Goal: Find specific page/section: Locate a particular part of the current website

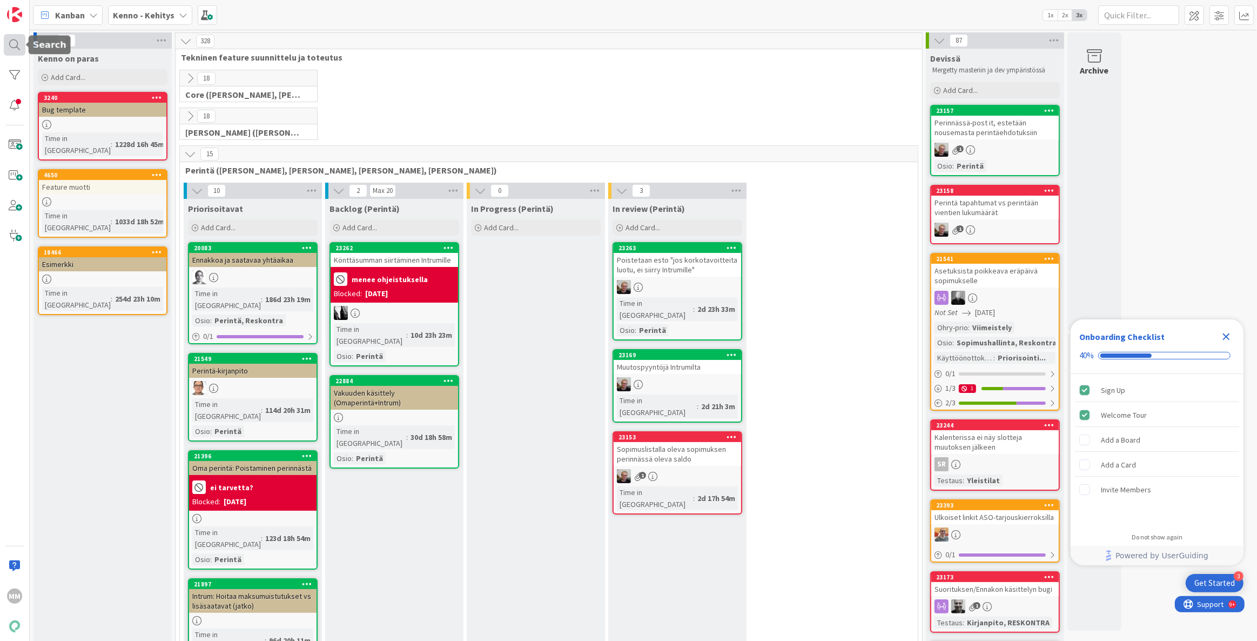
click at [15, 46] on div at bounding box center [15, 45] width 22 height 22
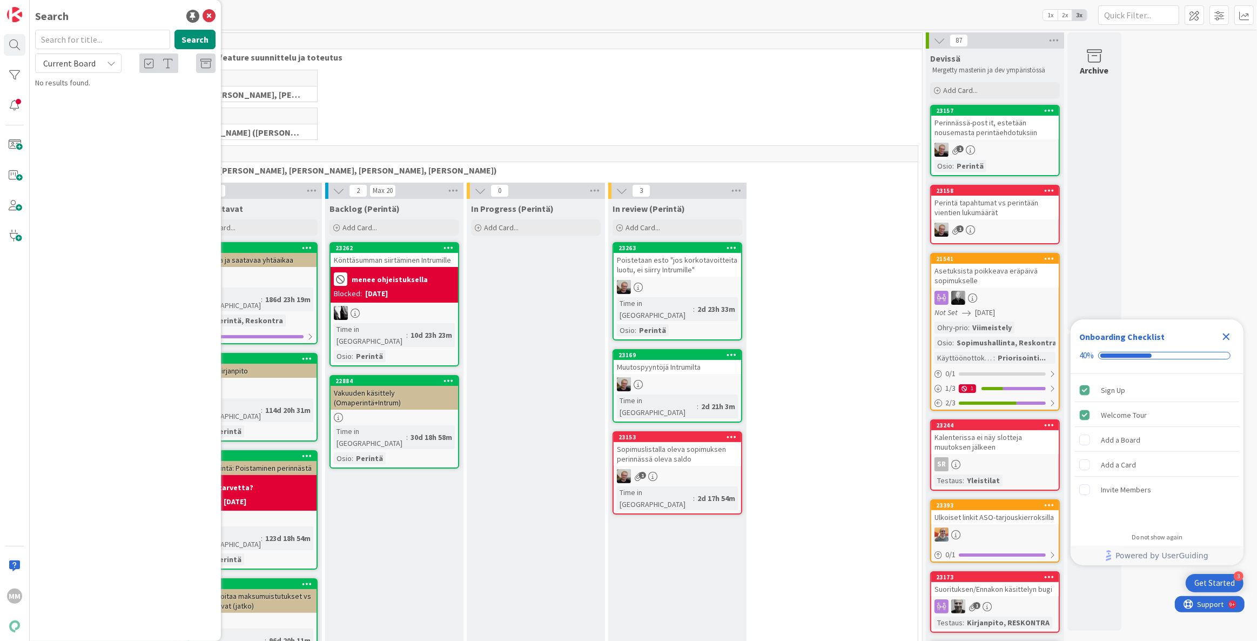
click at [88, 40] on input "text" at bounding box center [102, 39] width 135 height 19
click at [50, 36] on input "KZ19504" at bounding box center [102, 39] width 135 height 19
drag, startPoint x: 67, startPoint y: 41, endPoint x: 24, endPoint y: 41, distance: 43.2
click at [24, 41] on div "MM Search 19504 Search Current Board No results found." at bounding box center [15, 320] width 30 height 641
drag, startPoint x: 80, startPoint y: 41, endPoint x: 38, endPoint y: 39, distance: 42.7
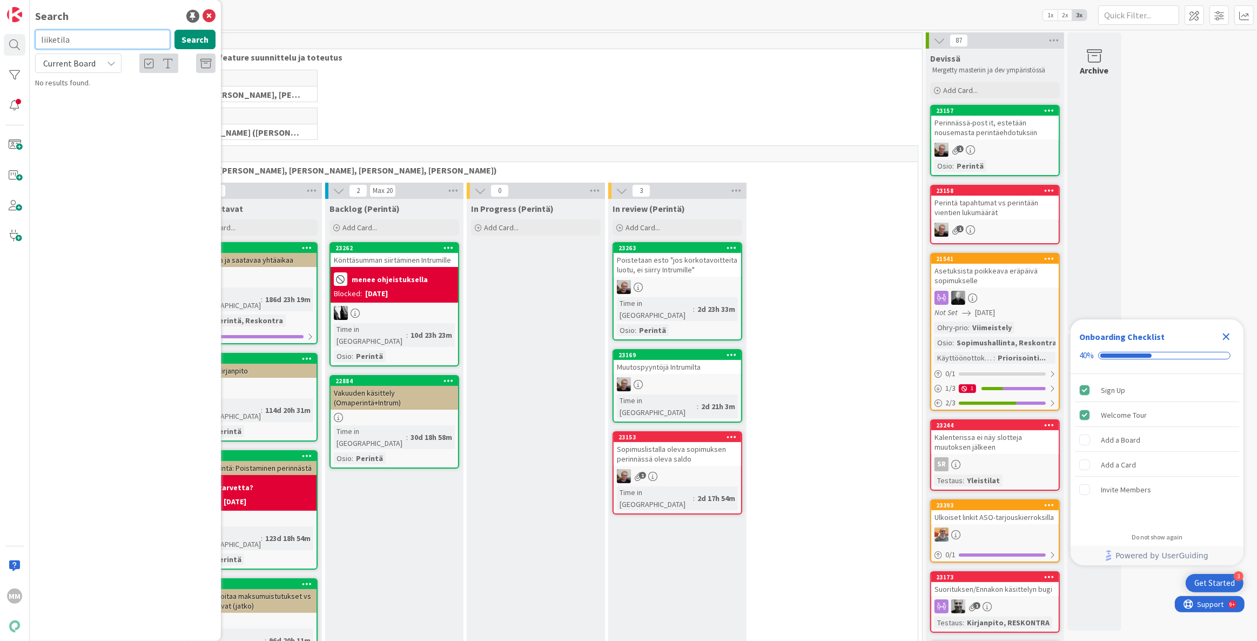
click at [38, 39] on input "liiketila" at bounding box center [102, 39] width 135 height 19
paste input "KZ19504"
drag, startPoint x: 49, startPoint y: 38, endPoint x: 39, endPoint y: 38, distance: 10.3
click at [39, 38] on input "KZ19504" at bounding box center [102, 39] width 135 height 19
type input "19504"
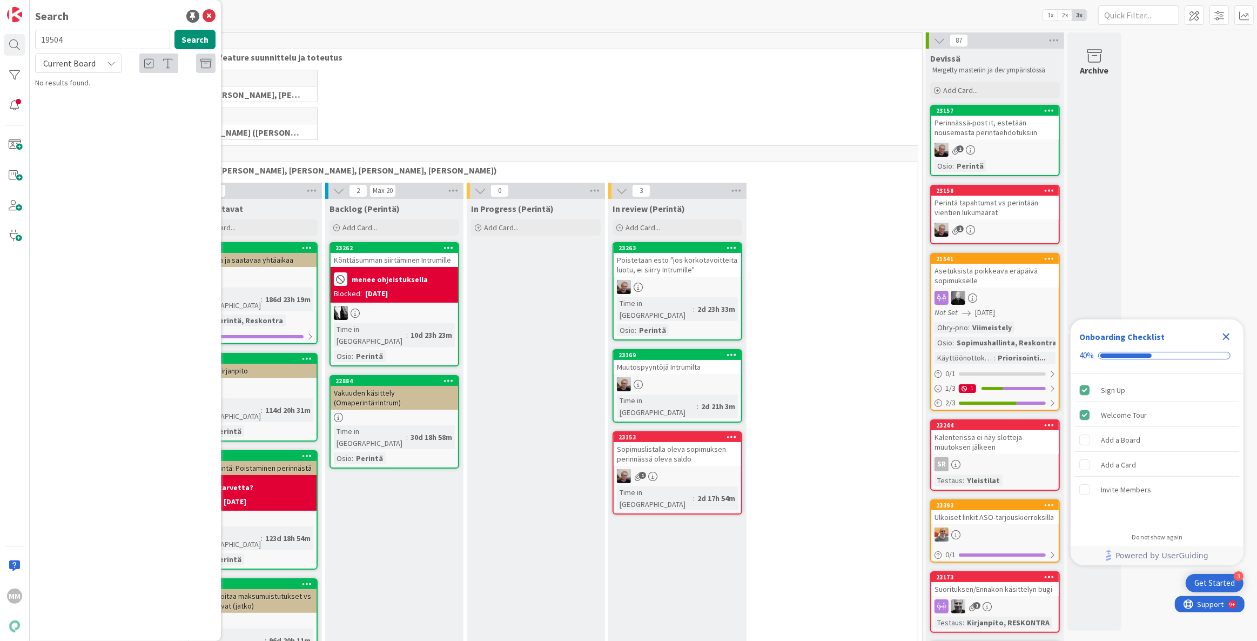
click at [64, 58] on span "Current Board" at bounding box center [69, 63] width 52 height 11
click at [78, 106] on span "All Boards" at bounding box center [97, 108] width 112 height 16
click at [92, 96] on span "Liiketiloille siirto markkinointikanaviin / kotisivuille" at bounding box center [125, 100] width 150 height 21
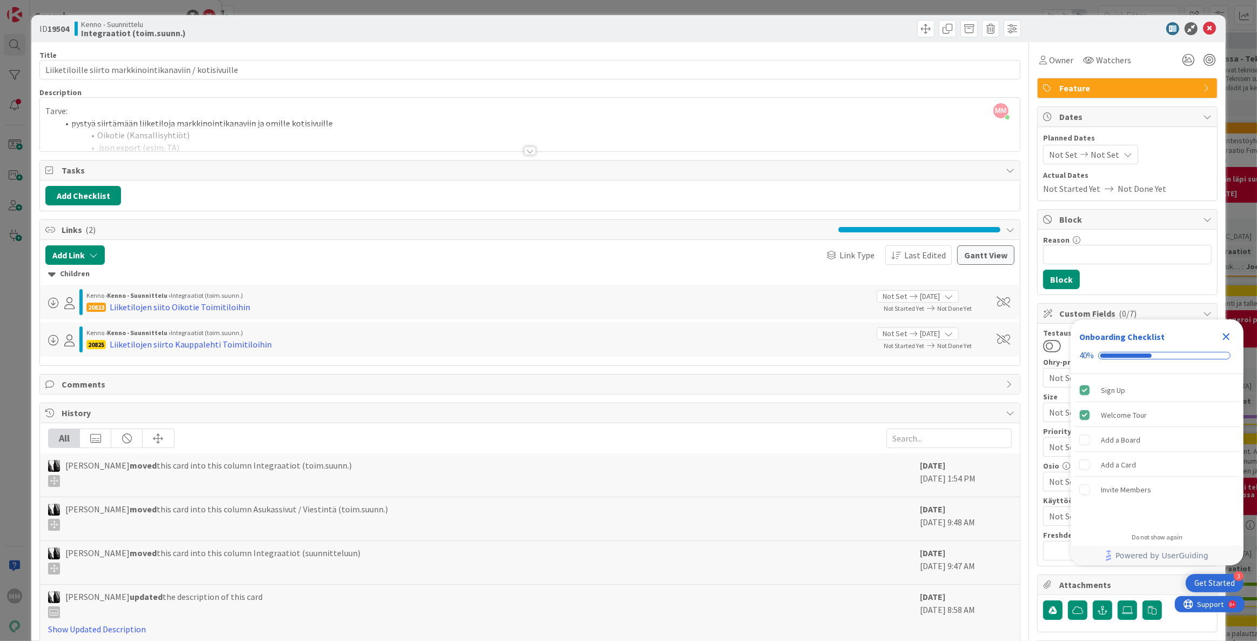
click at [527, 150] on div at bounding box center [530, 150] width 12 height 9
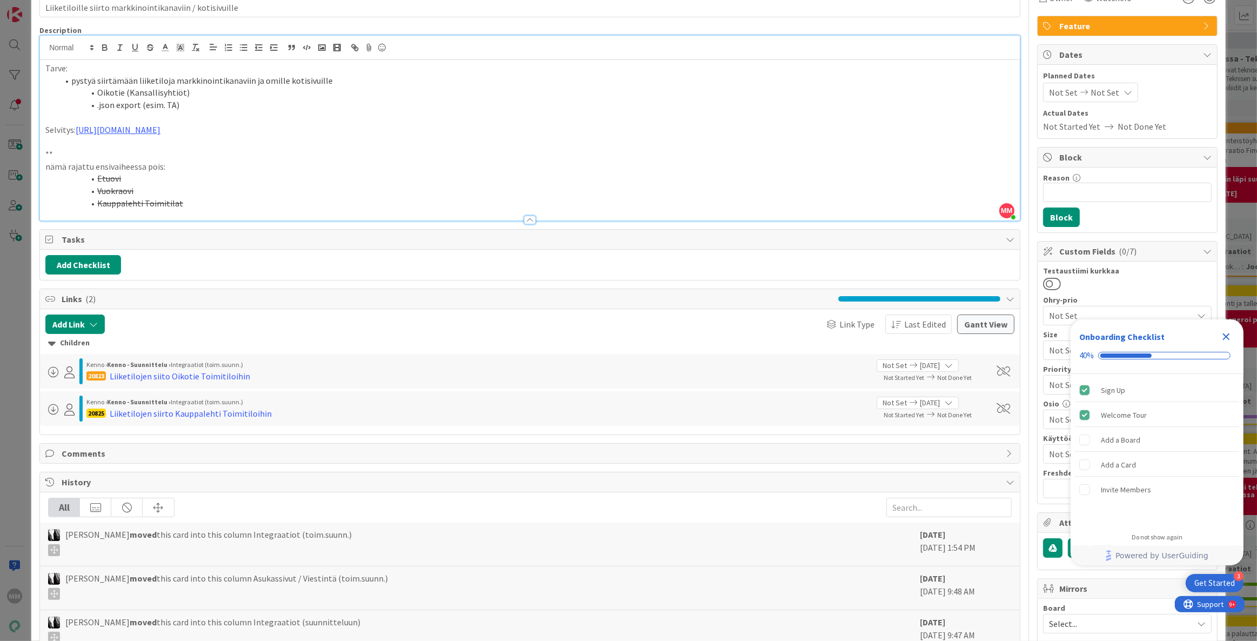
scroll to position [49, 0]
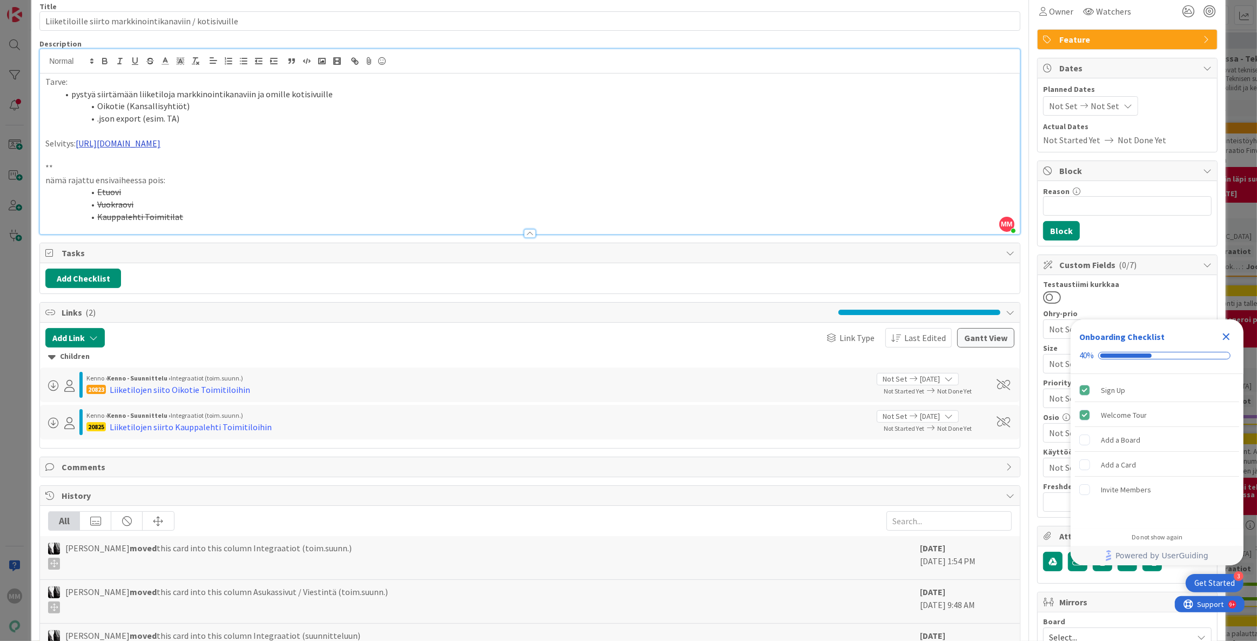
click at [160, 143] on link "[URL][DOMAIN_NAME]" at bounding box center [118, 143] width 85 height 11
click at [269, 162] on link "[URL][DOMAIN_NAME]" at bounding box center [255, 164] width 74 height 14
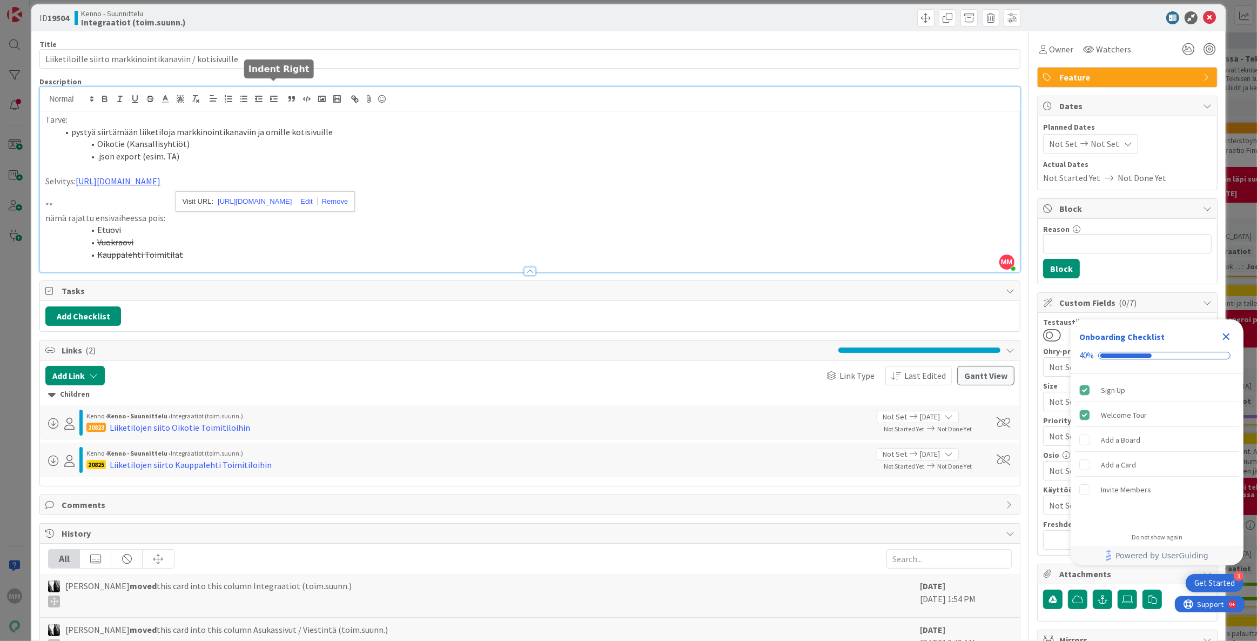
scroll to position [0, 0]
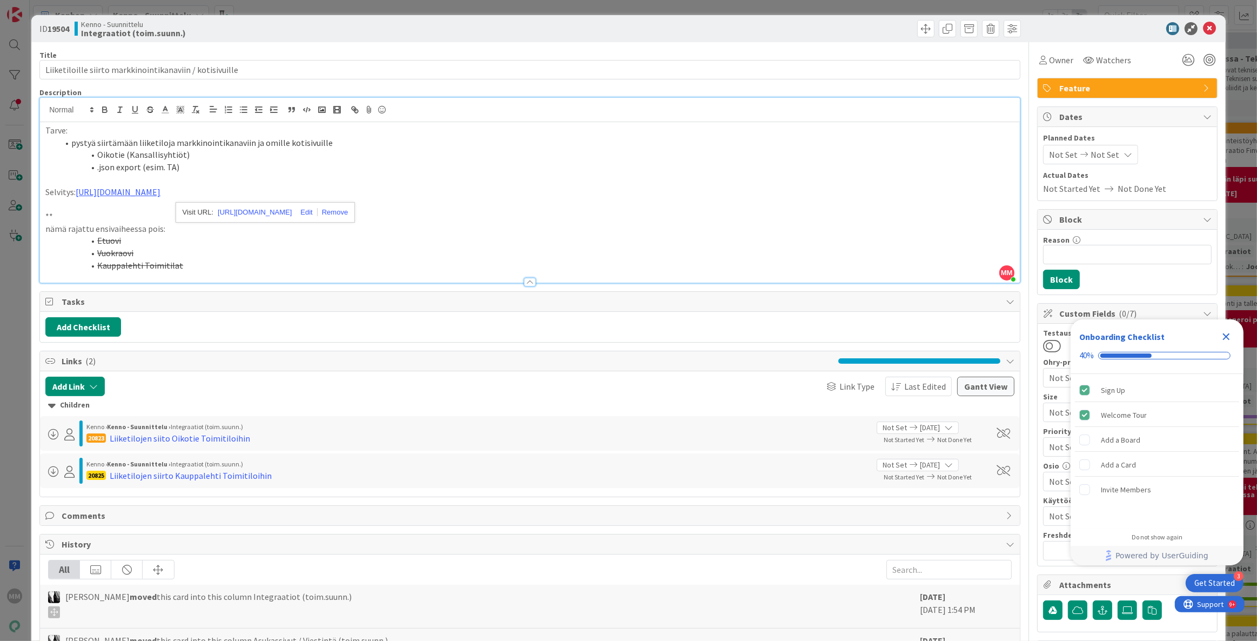
click at [69, 29] on b "19504" at bounding box center [59, 28] width 22 height 11
